Goal: Information Seeking & Learning: Learn about a topic

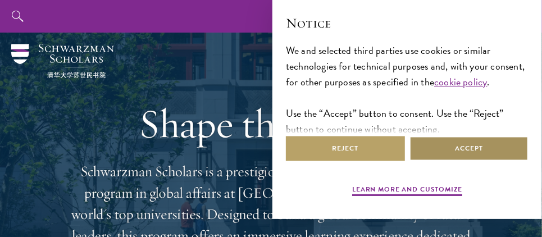
click at [465, 151] on button "Accept" at bounding box center [469, 148] width 119 height 25
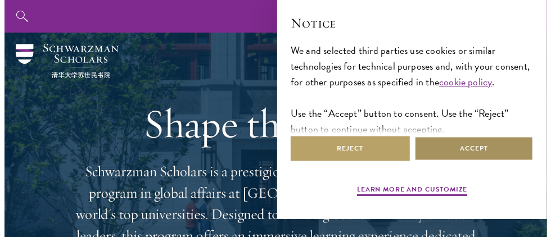
scroll to position [47, 0]
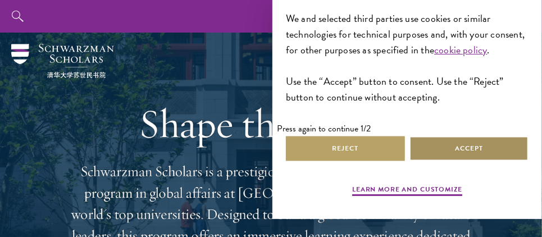
click at [465, 151] on button "Accept" at bounding box center [469, 148] width 119 height 25
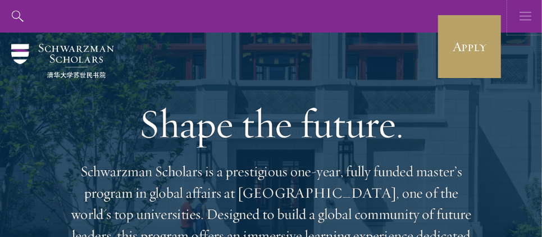
click at [525, 23] on icon "button" at bounding box center [526, 16] width 12 height 33
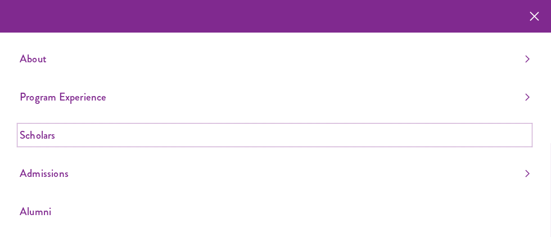
click at [257, 128] on link "Scholars" at bounding box center [275, 135] width 510 height 19
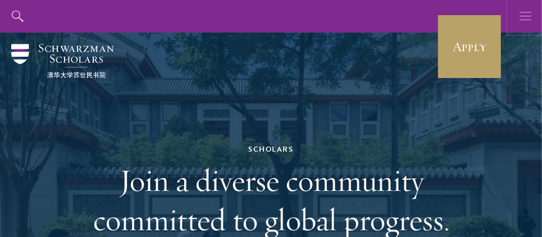
click at [529, 18] on icon "button" at bounding box center [526, 16] width 12 height 33
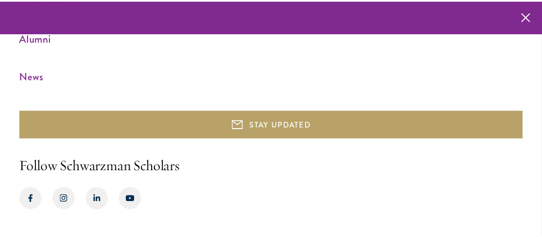
scroll to position [175, 0]
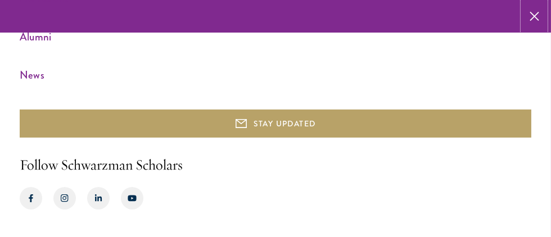
click at [537, 15] on icon "button" at bounding box center [534, 16] width 10 height 33
